Goal: Check status: Check status

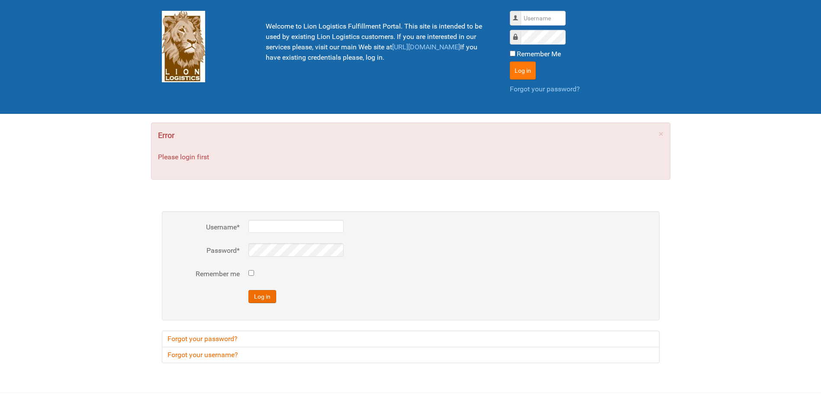
type input "Lion"
click at [519, 66] on button "Log in" at bounding box center [523, 70] width 26 height 18
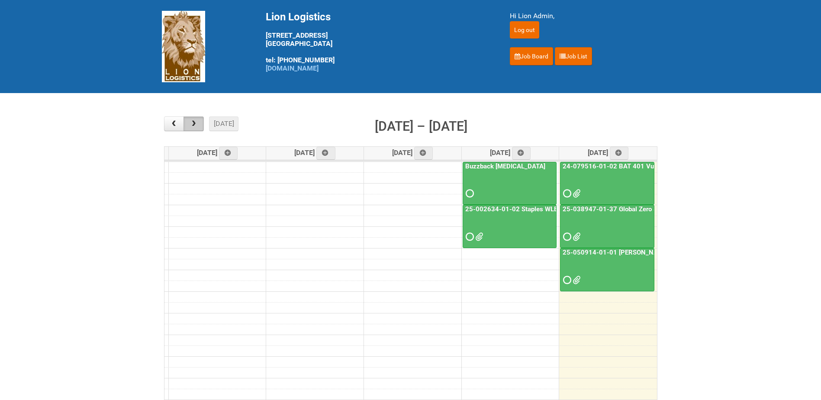
click at [197, 125] on span "button" at bounding box center [194, 123] width 8 height 7
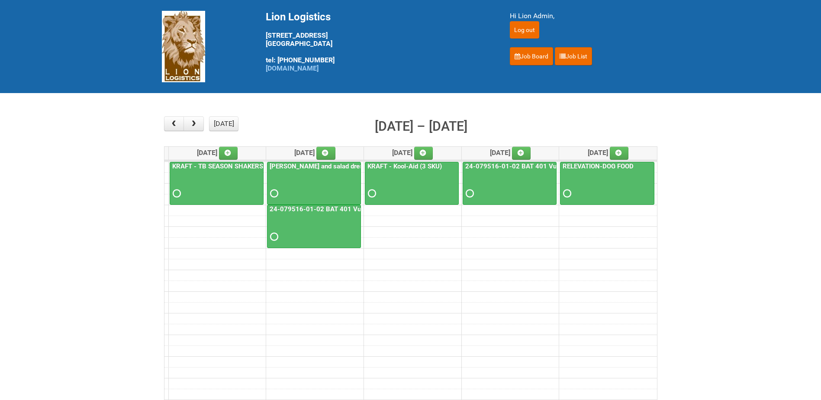
click at [313, 207] on link "24-079516-01-02 BAT 401 Vuse Box RCT" at bounding box center [332, 209] width 129 height 8
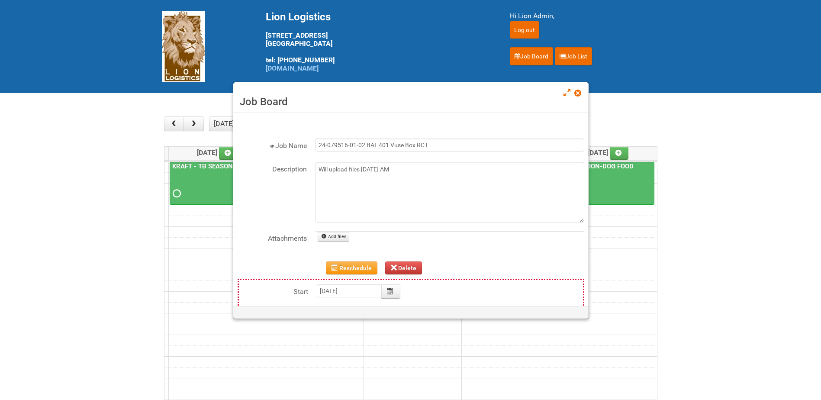
click at [577, 95] on span at bounding box center [577, 93] width 6 height 6
